Goal: Task Accomplishment & Management: Use online tool/utility

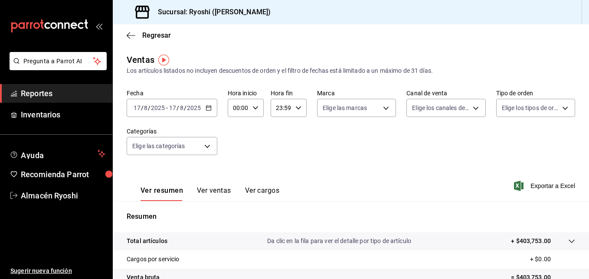
click at [208, 108] on \(Stroke\) "button" at bounding box center [208, 107] width 5 height 0
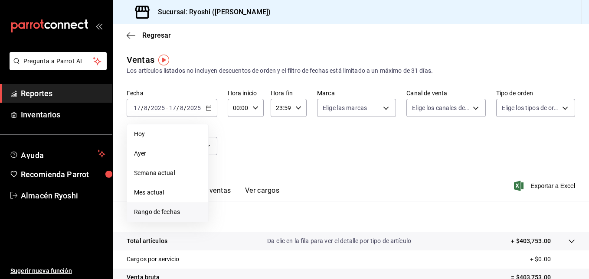
click at [162, 211] on span "Rango de fechas" at bounding box center [167, 212] width 67 height 9
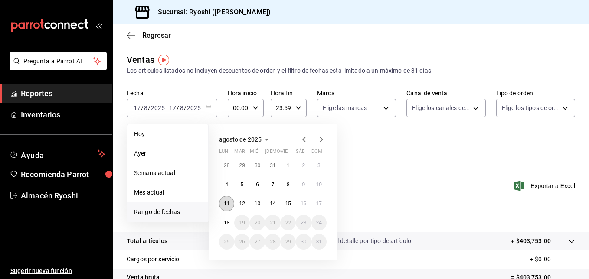
click at [227, 205] on abbr "11" at bounding box center [227, 204] width 6 height 6
click at [227, 223] on abbr "18" at bounding box center [227, 223] width 6 height 6
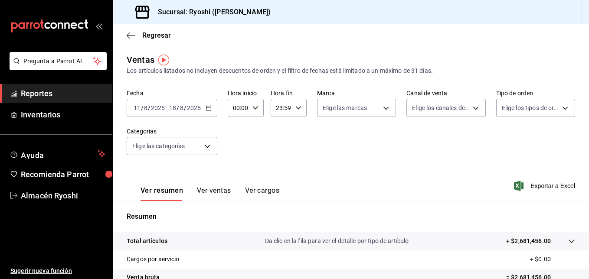
click at [255, 109] on icon "button" at bounding box center [255, 108] width 6 height 6
click at [237, 149] on span "05" at bounding box center [236, 147] width 4 height 7
type input "05:00"
click at [254, 131] on span "00" at bounding box center [254, 130] width 4 height 7
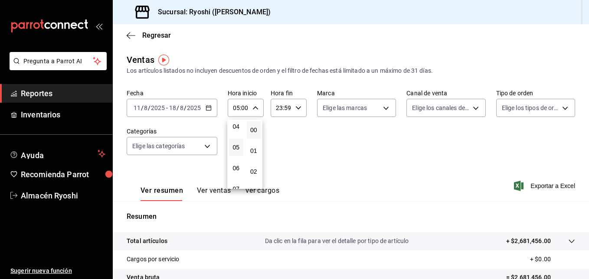
click at [298, 106] on div at bounding box center [294, 139] width 589 height 279
click at [298, 109] on icon "button" at bounding box center [298, 108] width 6 height 6
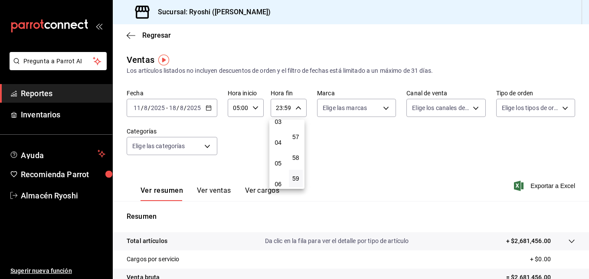
scroll to position [83, 0]
click at [280, 150] on span "05" at bounding box center [278, 150] width 4 height 7
click at [296, 133] on span "00" at bounding box center [296, 130] width 4 height 7
type input "05:00"
click at [589, 253] on div at bounding box center [294, 139] width 589 height 279
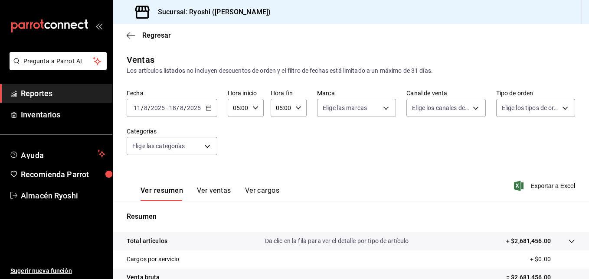
scroll to position [136, 0]
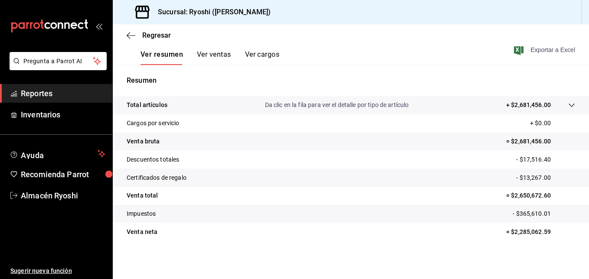
click at [527, 49] on span "Exportar a Excel" at bounding box center [545, 50] width 59 height 10
